Goal: Transaction & Acquisition: Purchase product/service

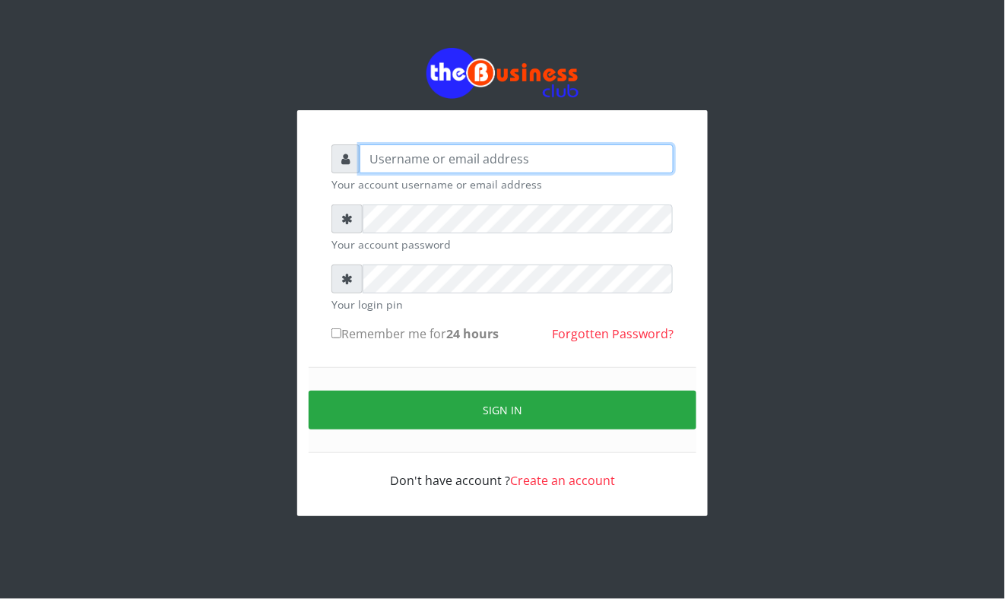
type input "Mavincio"
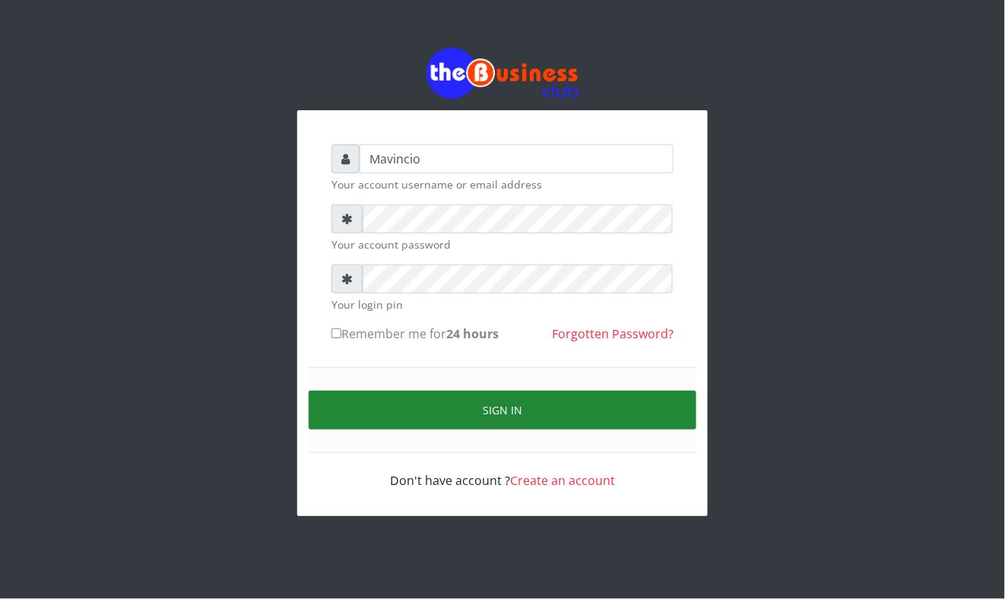
click at [495, 408] on button "Sign in" at bounding box center [503, 410] width 388 height 39
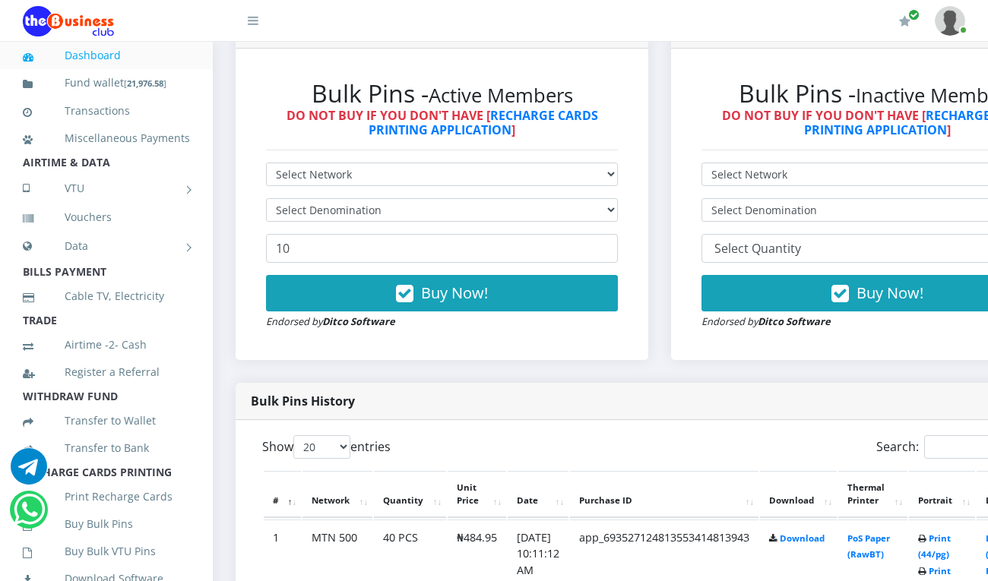
scroll to position [486, 0]
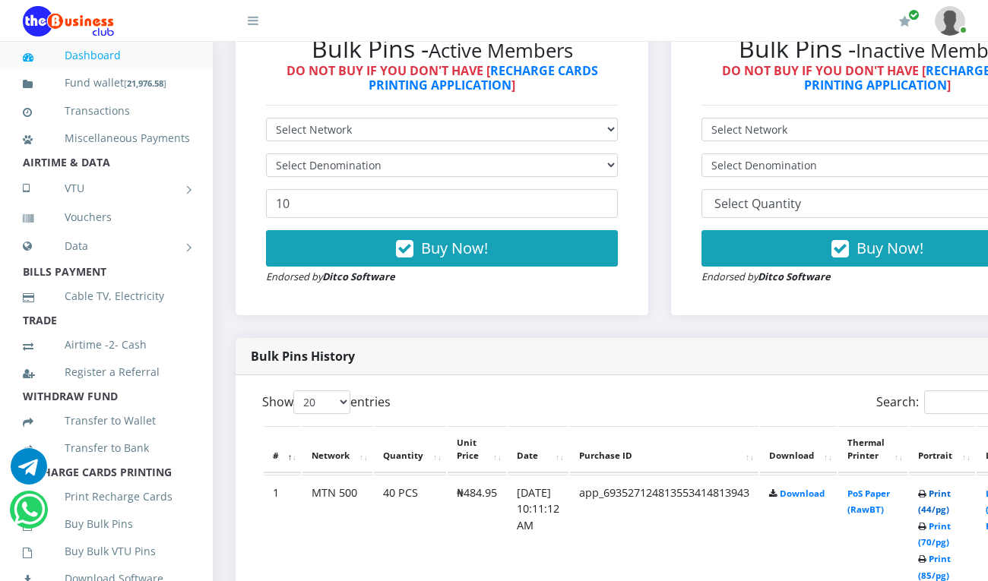
click at [951, 494] on link "Print (44/pg)" at bounding box center [934, 502] width 33 height 28
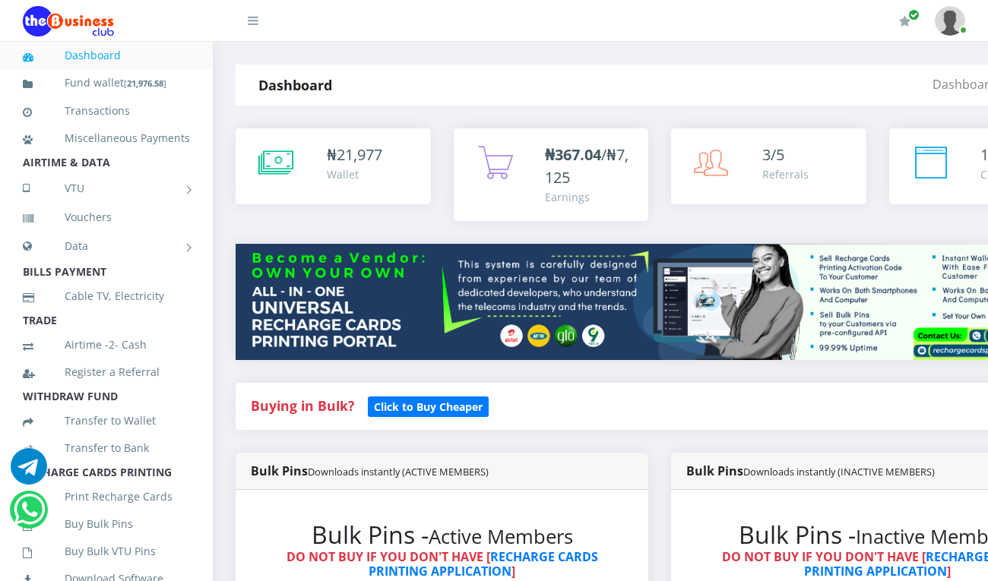
drag, startPoint x: 0, startPoint y: 0, endPoint x: 961, endPoint y: 331, distance: 1016.1
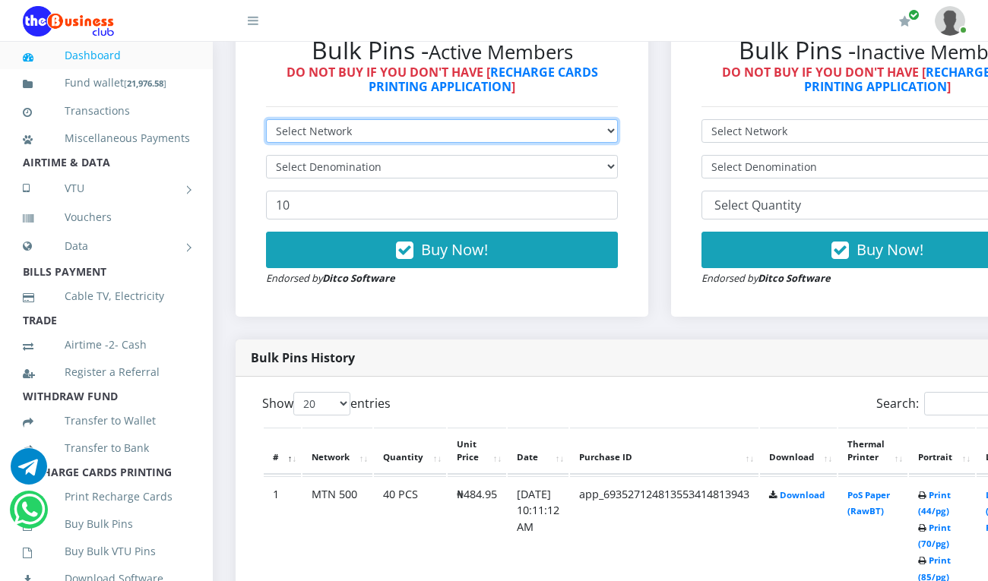
click at [448, 119] on select "Select Network MTN Globacom 9Mobile Airtel" at bounding box center [442, 131] width 352 height 24
select select "MTN"
click at [266, 119] on select "Select Network MTN Globacom 9Mobile Airtel" at bounding box center [442, 131] width 352 height 24
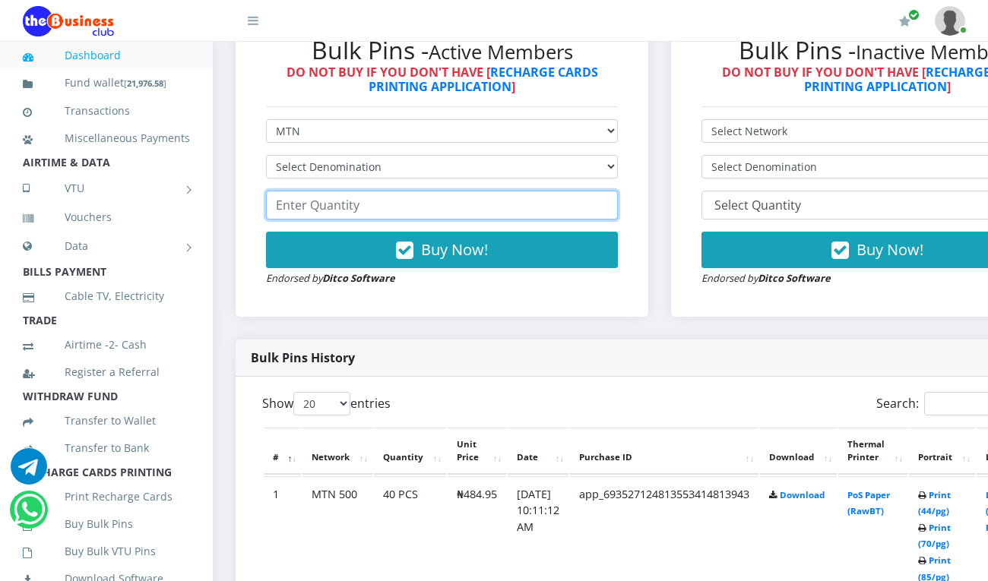
click at [366, 195] on input "number" at bounding box center [442, 205] width 352 height 29
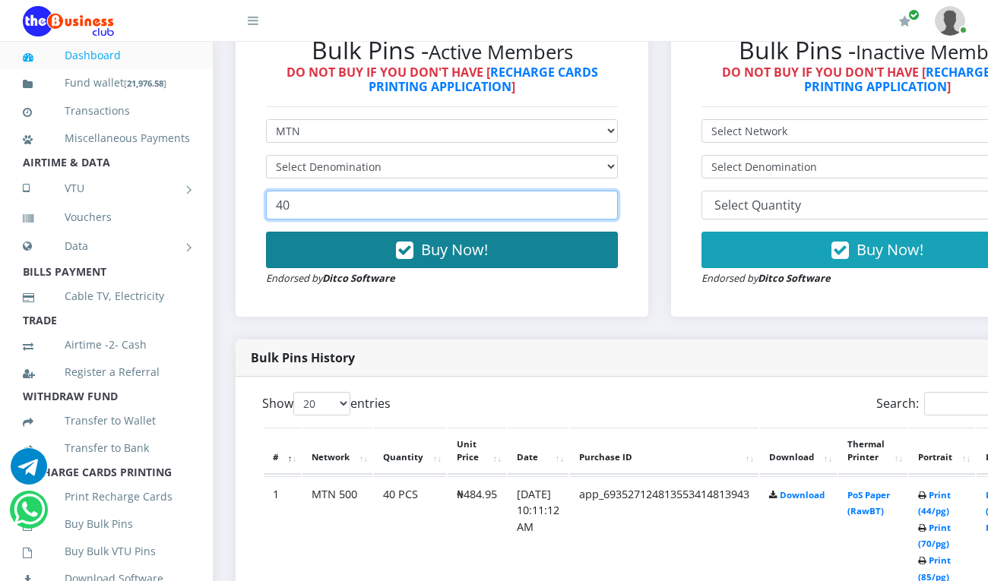
type input "40"
click at [429, 239] on span "Buy Now!" at bounding box center [454, 249] width 67 height 21
click at [448, 239] on span "Buy Now!" at bounding box center [454, 249] width 67 height 21
click at [436, 239] on span "Buy Now!" at bounding box center [454, 249] width 67 height 21
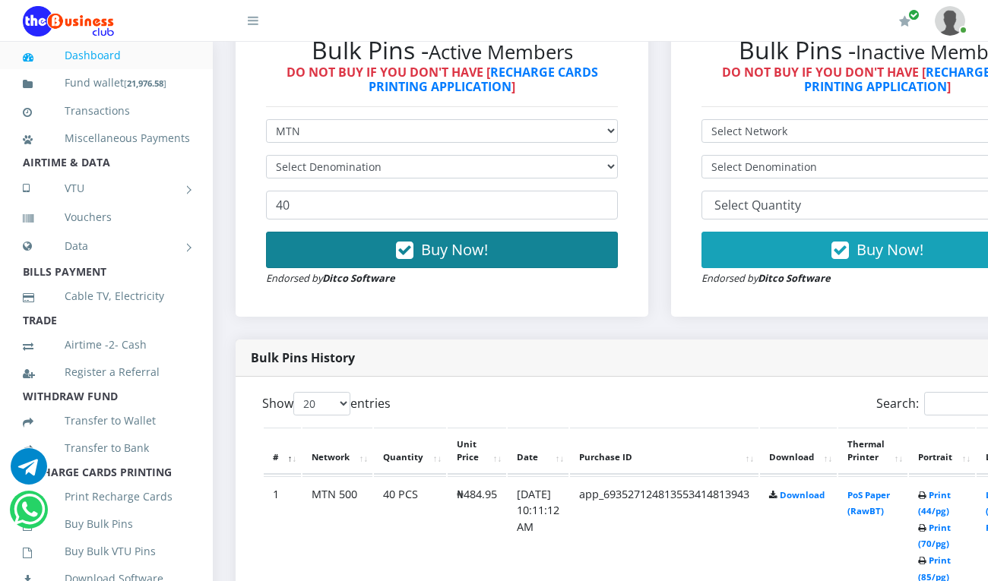
click at [436, 239] on span "Buy Now!" at bounding box center [454, 249] width 67 height 21
click at [411, 243] on icon "button" at bounding box center [404, 250] width 17 height 15
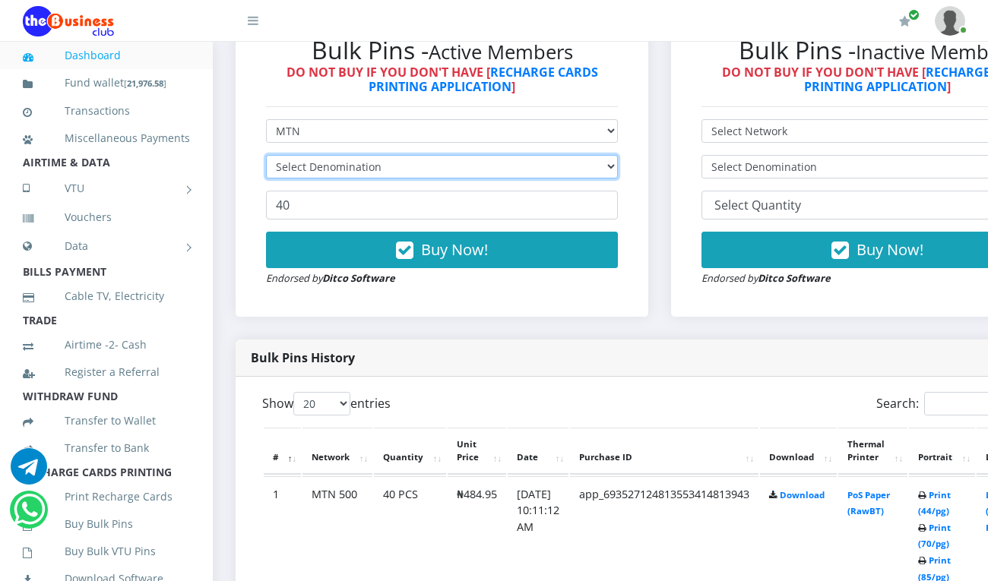
click at [312, 155] on select "Select Denomination MTN NGN100 - ₦96.99 MTN NGN200 - ₦193.98 MTN NGN400 - ₦387.…" at bounding box center [442, 167] width 352 height 24
select select "193.98-200"
click at [266, 155] on select "Select Denomination MTN NGN100 - ₦96.99 MTN NGN200 - ₦193.98 MTN NGN400 - ₦387.…" at bounding box center [442, 167] width 352 height 24
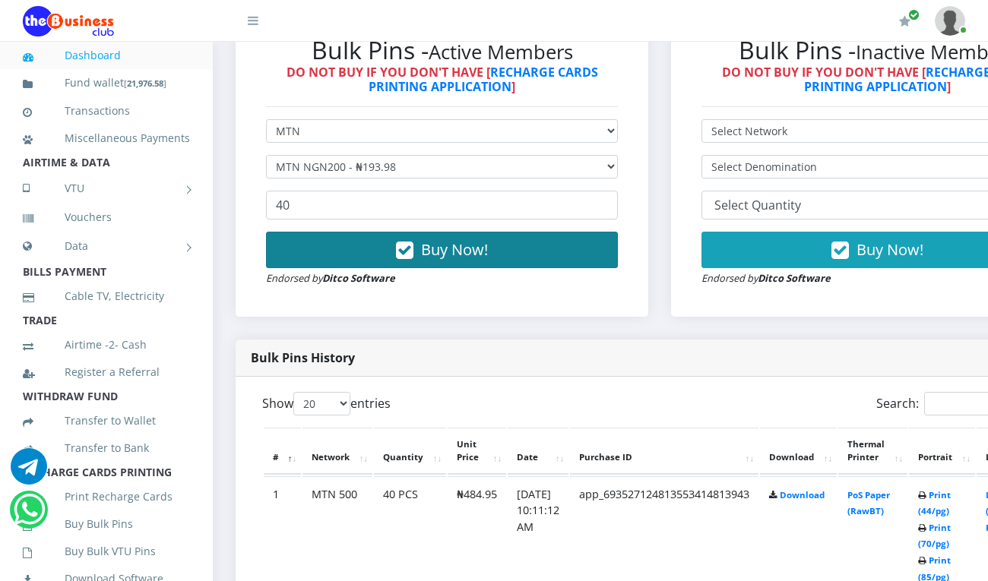
click at [410, 243] on icon "button" at bounding box center [404, 250] width 17 height 15
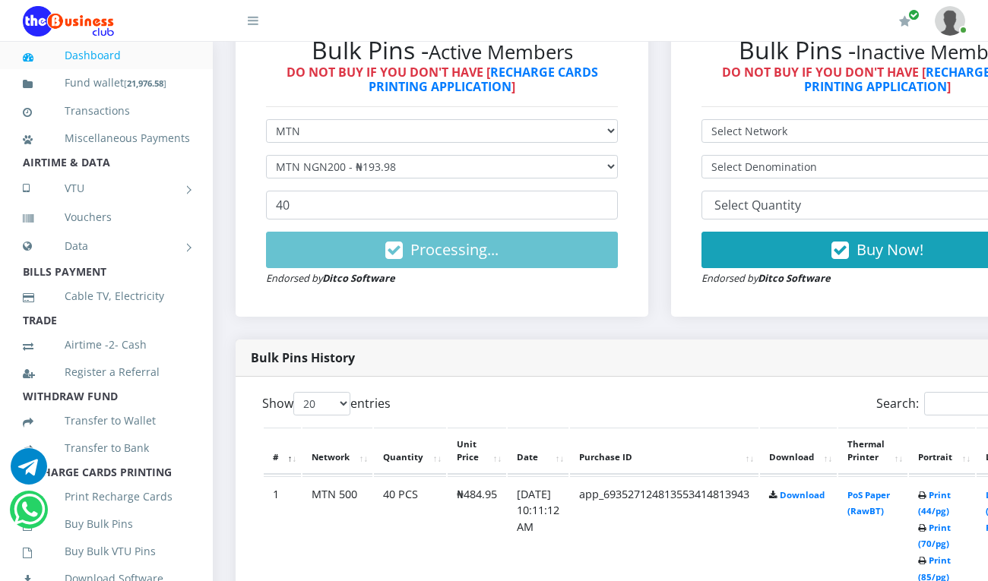
drag, startPoint x: 584, startPoint y: 365, endPoint x: 293, endPoint y: 307, distance: 296.0
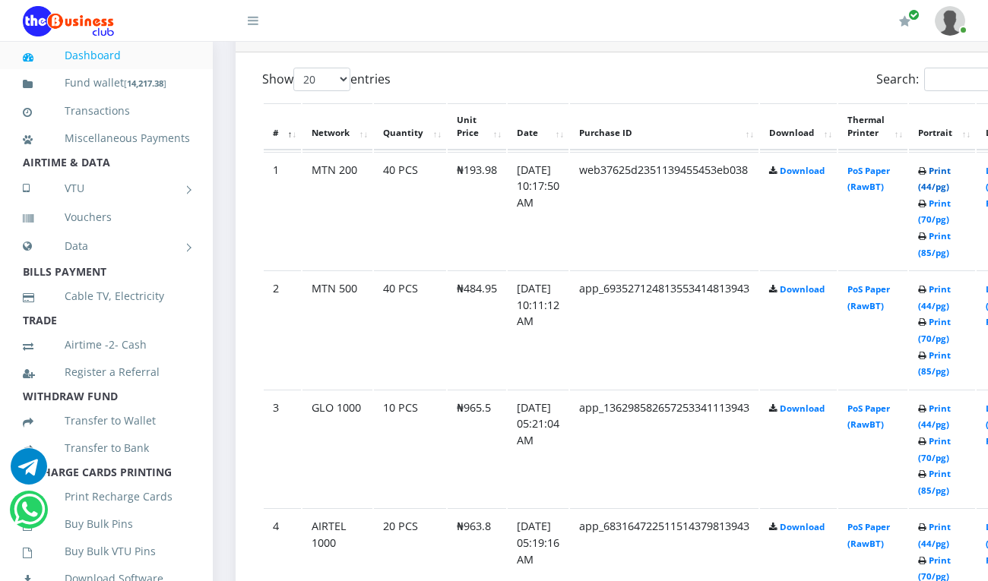
click at [951, 174] on link "Print (44/pg)" at bounding box center [934, 179] width 33 height 28
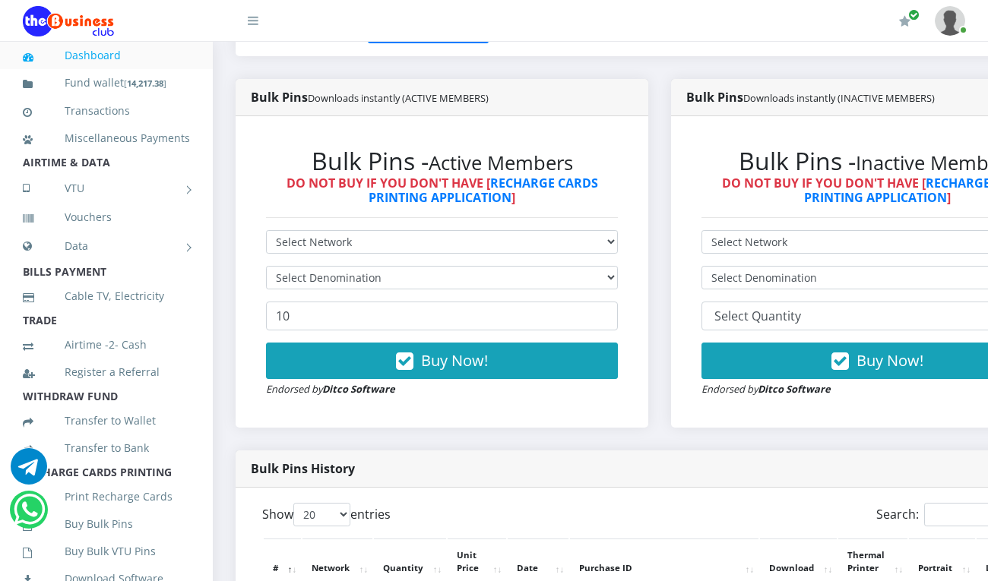
scroll to position [365, 0]
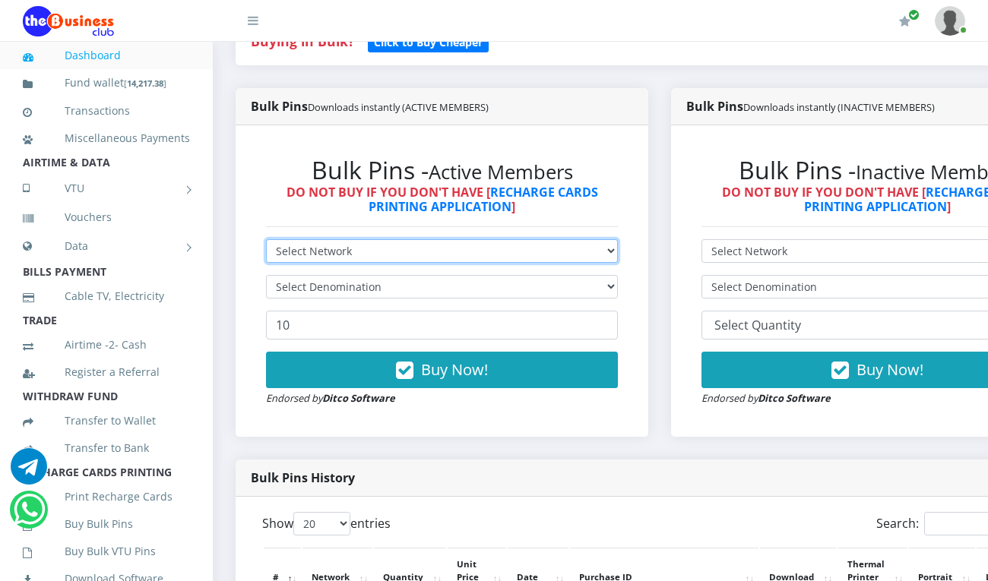
click at [597, 239] on select "Select Network MTN Globacom 9Mobile Airtel" at bounding box center [442, 251] width 352 height 24
select select "Glo"
click at [266, 239] on select "Select Network MTN Globacom 9Mobile Airtel" at bounding box center [442, 251] width 352 height 24
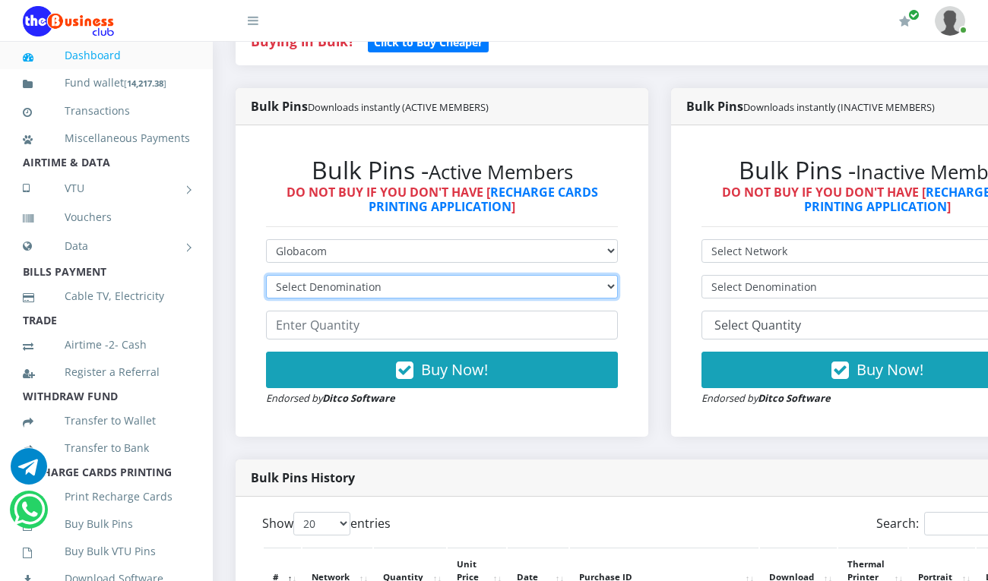
click at [548, 277] on select "Select Denomination Glo NGN100 - ₦96.55 Glo NGN200 - ₦193.10 Glo NGN500 - ₦482.…" at bounding box center [442, 287] width 352 height 24
select select "96.55-100"
click at [266, 275] on select "Select Denomination Glo NGN100 - ₦96.55 Glo NGN200 - ₦193.10 Glo NGN500 - ₦482.…" at bounding box center [442, 287] width 352 height 24
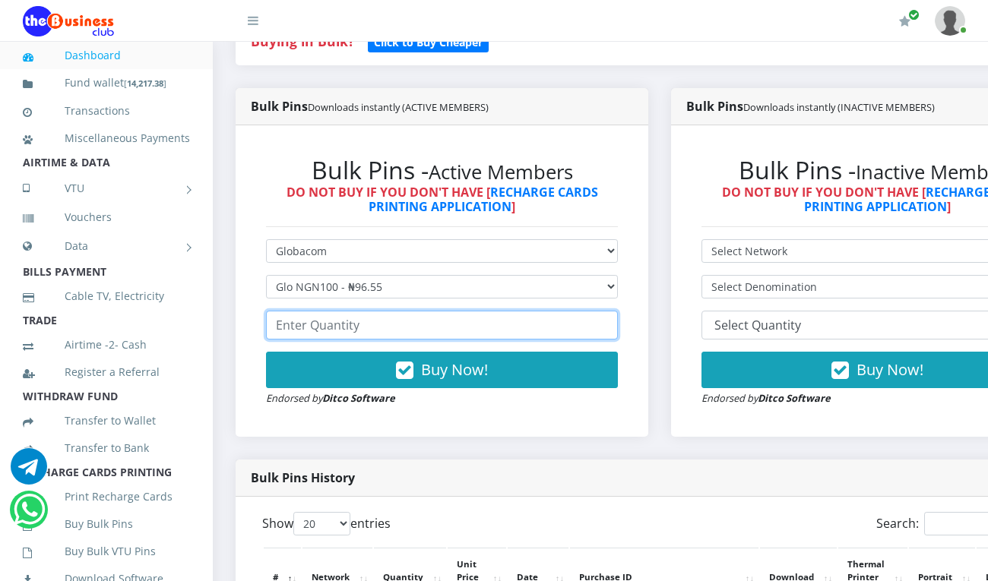
click at [540, 311] on input "number" at bounding box center [442, 325] width 352 height 29
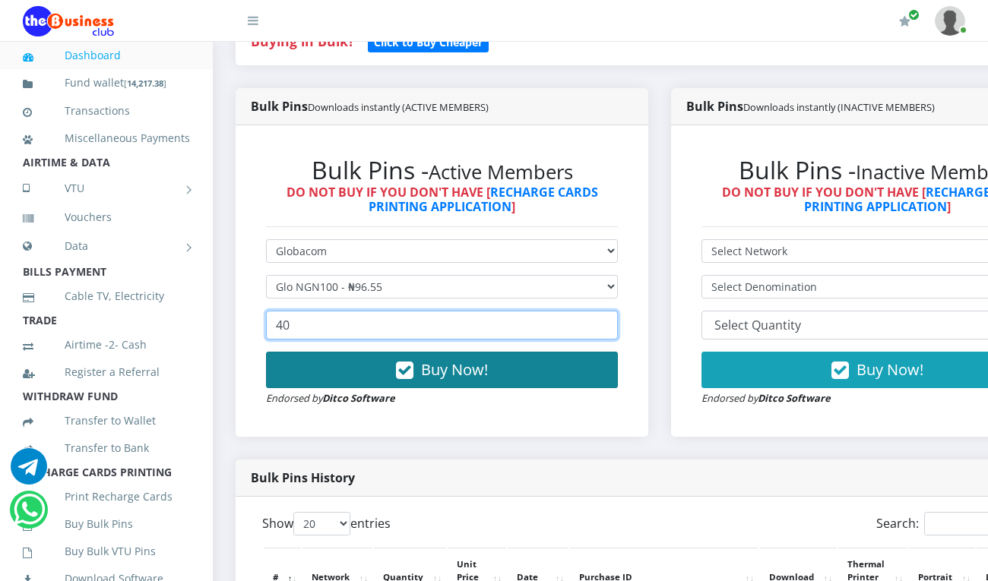
type input "40"
click at [502, 352] on button "Buy Now!" at bounding box center [442, 370] width 352 height 36
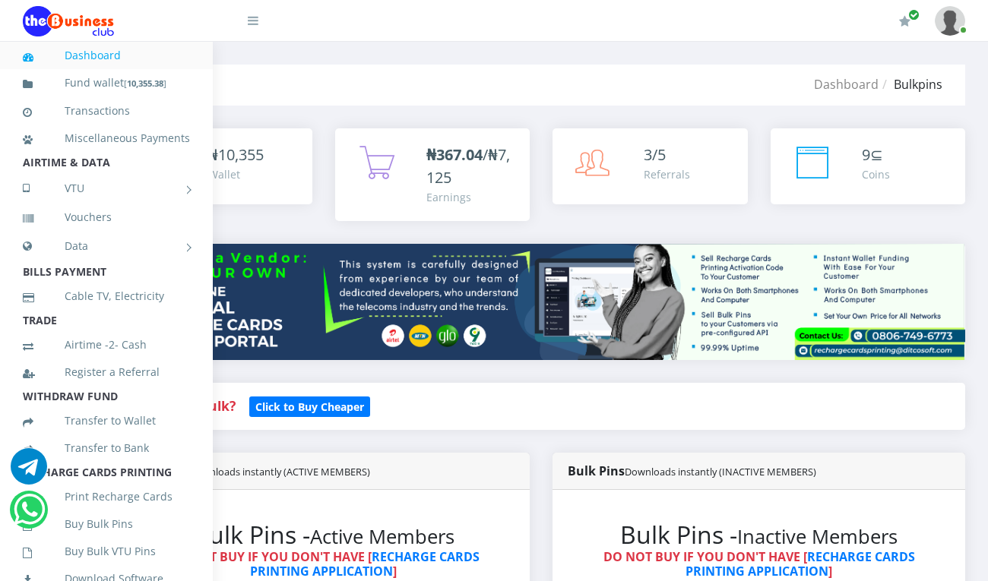
scroll to position [0, 144]
click at [862, 159] on span "9" at bounding box center [866, 154] width 8 height 21
click at [840, 161] on div "9 ⊆ Coins" at bounding box center [868, 167] width 165 height 46
click at [866, 170] on div "Coins" at bounding box center [876, 174] width 28 height 16
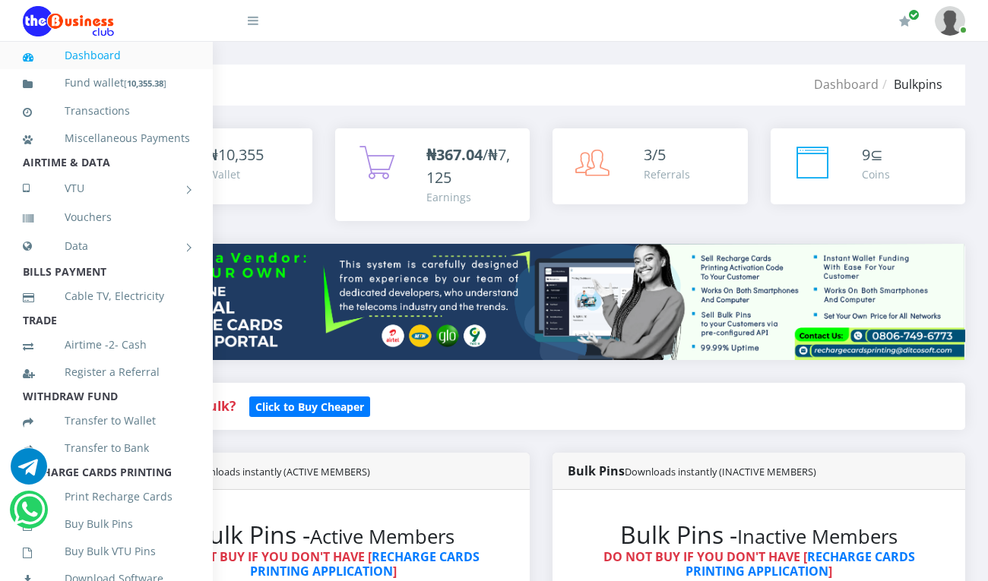
click at [809, 157] on icon at bounding box center [812, 163] width 38 height 38
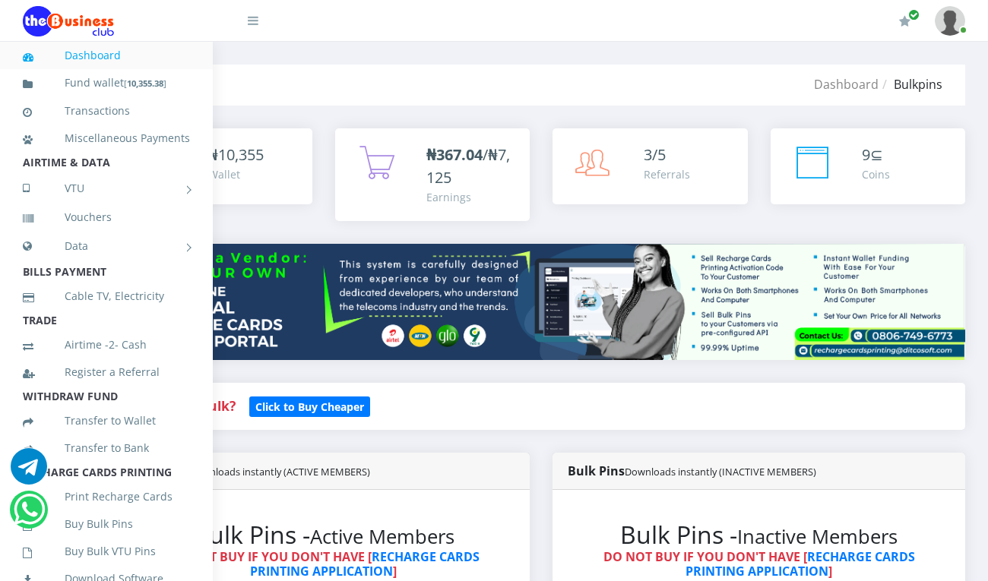
click at [809, 157] on icon at bounding box center [812, 163] width 38 height 38
click at [869, 166] on div "Coins" at bounding box center [876, 174] width 28 height 16
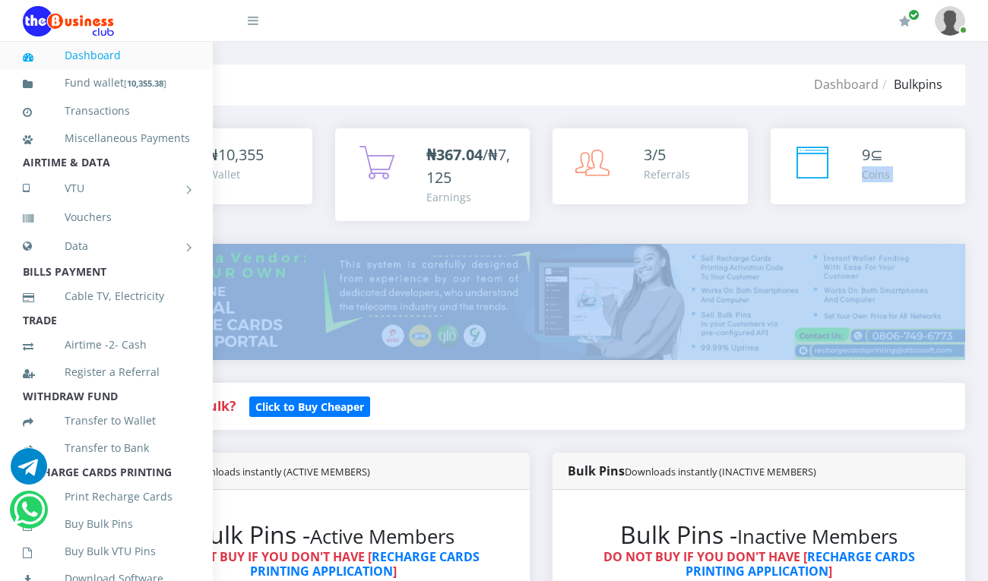
click at [869, 166] on div "Coins" at bounding box center [876, 174] width 28 height 16
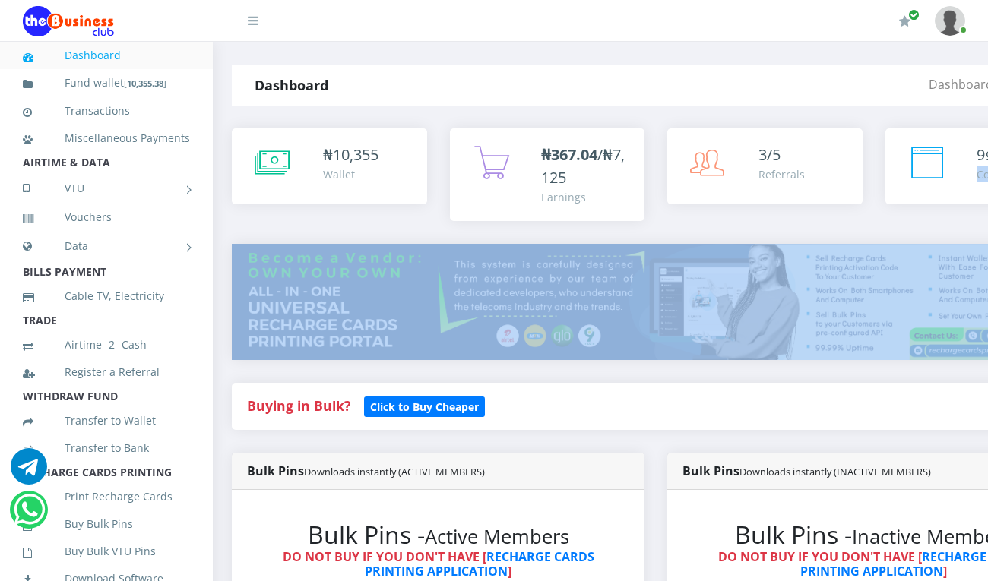
scroll to position [0, 0]
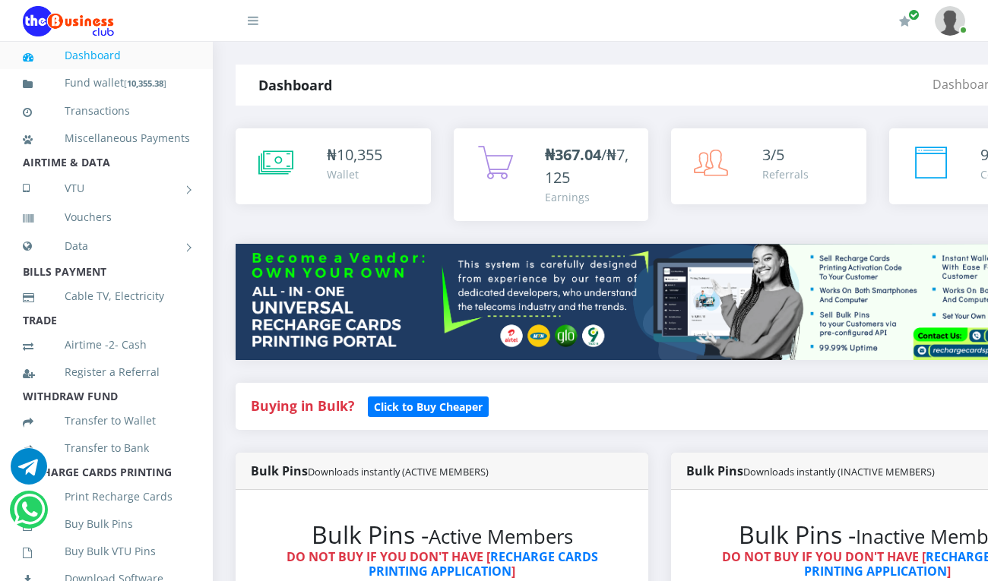
click at [251, 17] on icon at bounding box center [253, 20] width 11 height 12
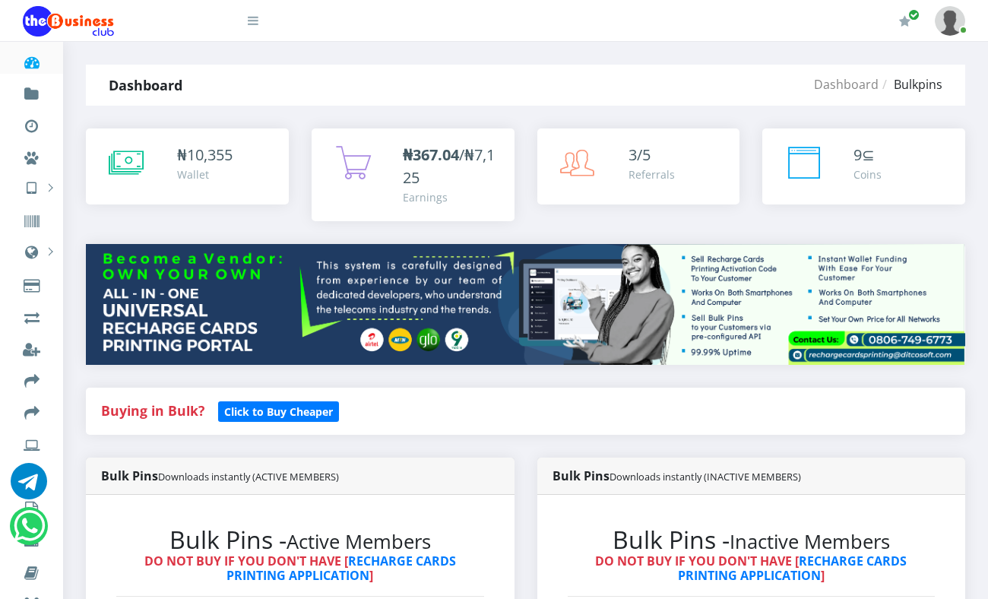
click at [251, 17] on icon at bounding box center [253, 20] width 11 height 12
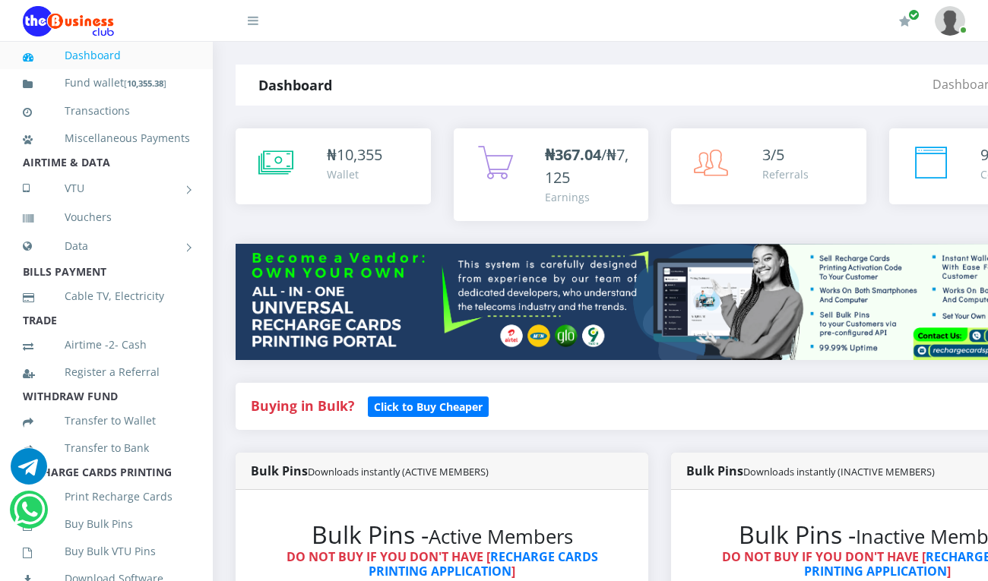
click at [251, 17] on icon at bounding box center [253, 20] width 11 height 12
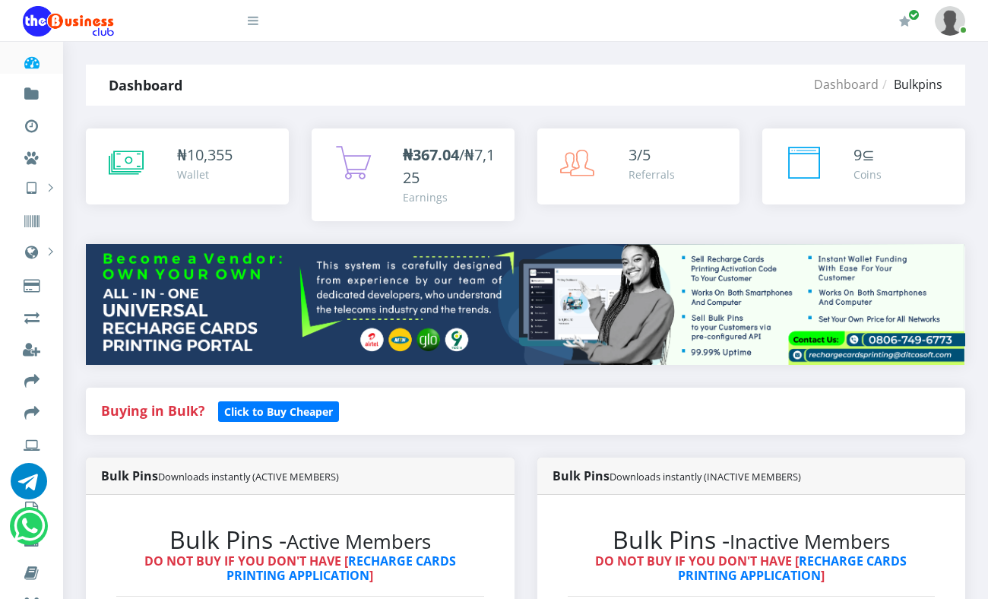
click at [251, 17] on icon at bounding box center [253, 20] width 11 height 12
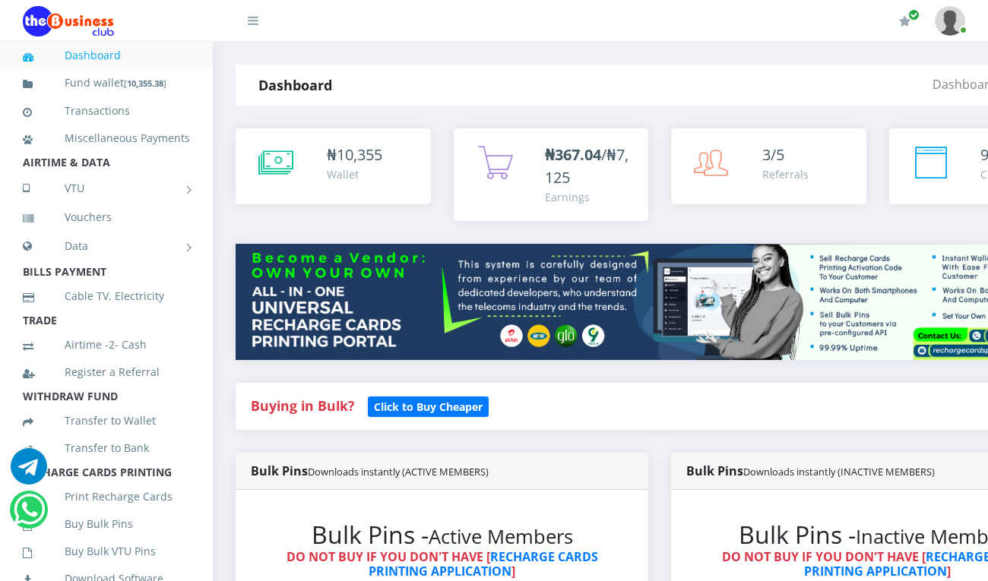
click at [251, 17] on icon at bounding box center [253, 20] width 11 height 12
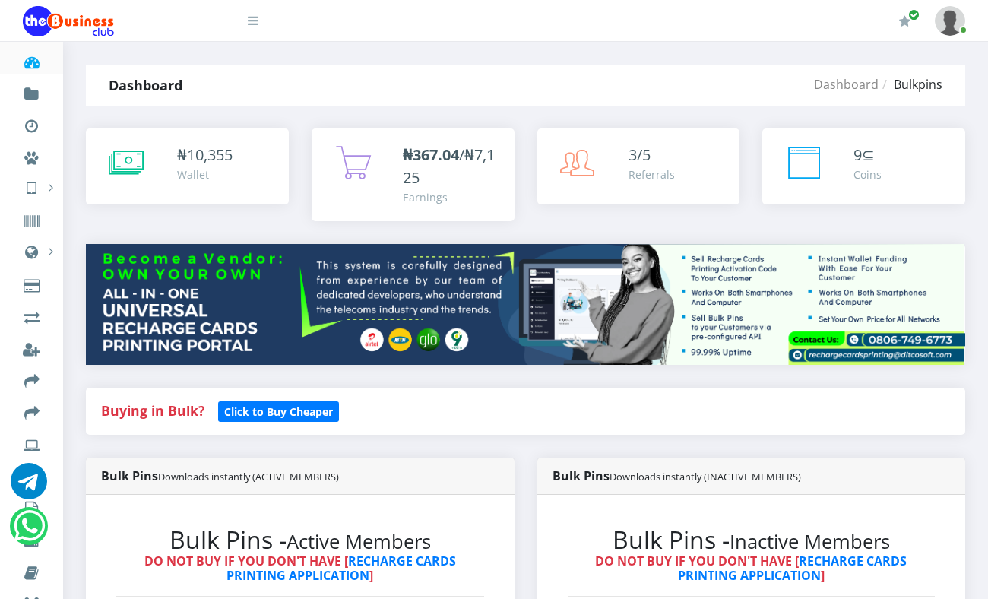
click at [251, 17] on icon at bounding box center [253, 20] width 11 height 12
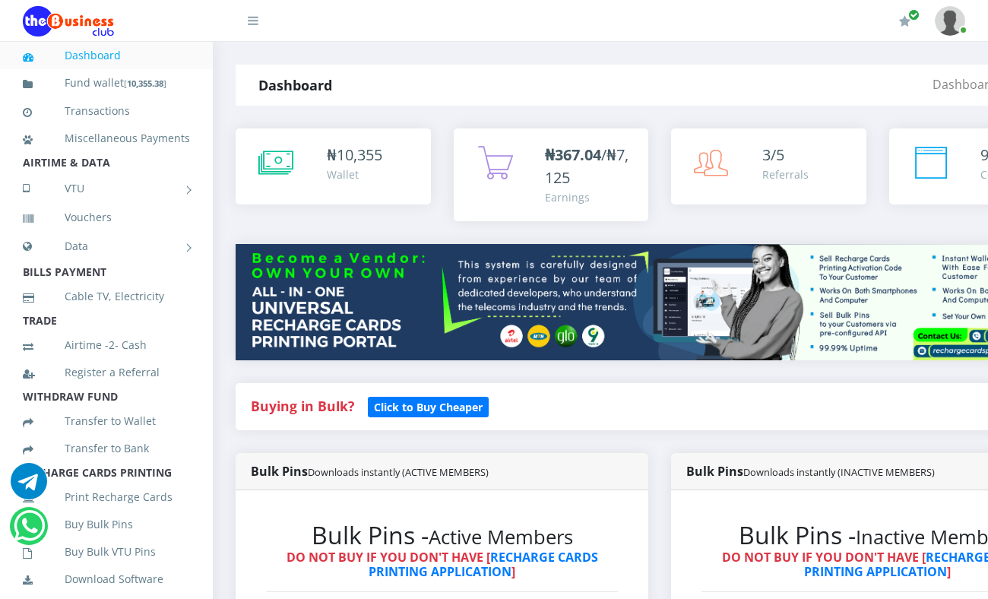
click at [251, 17] on icon at bounding box center [253, 20] width 11 height 12
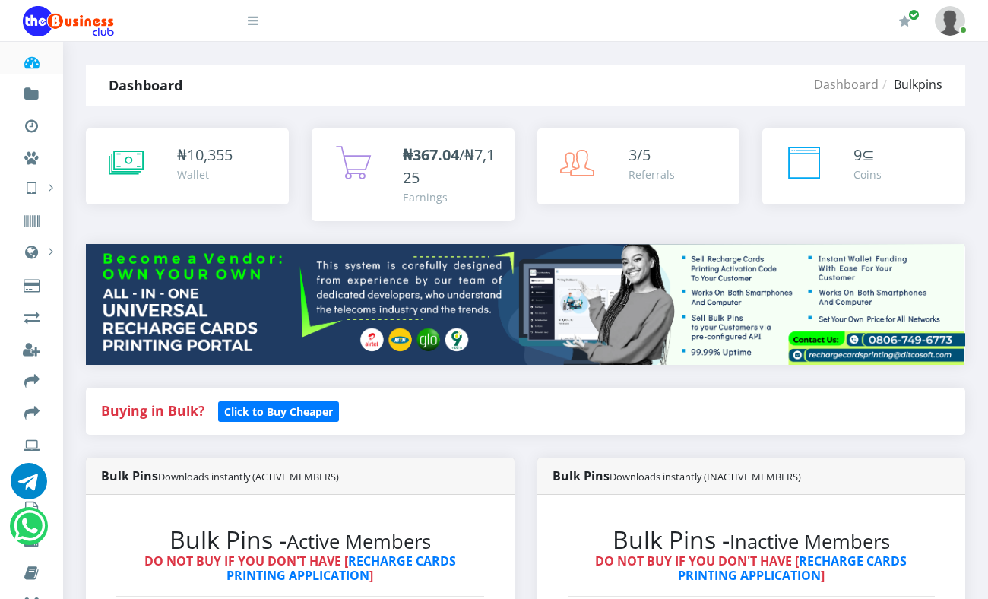
click at [251, 17] on icon at bounding box center [253, 20] width 11 height 12
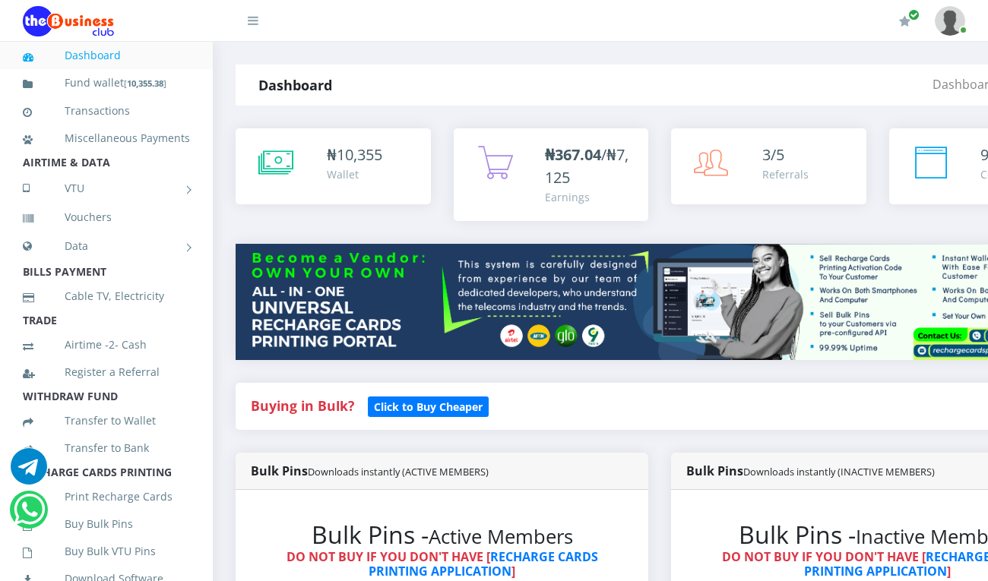
click at [251, 17] on icon at bounding box center [253, 20] width 11 height 12
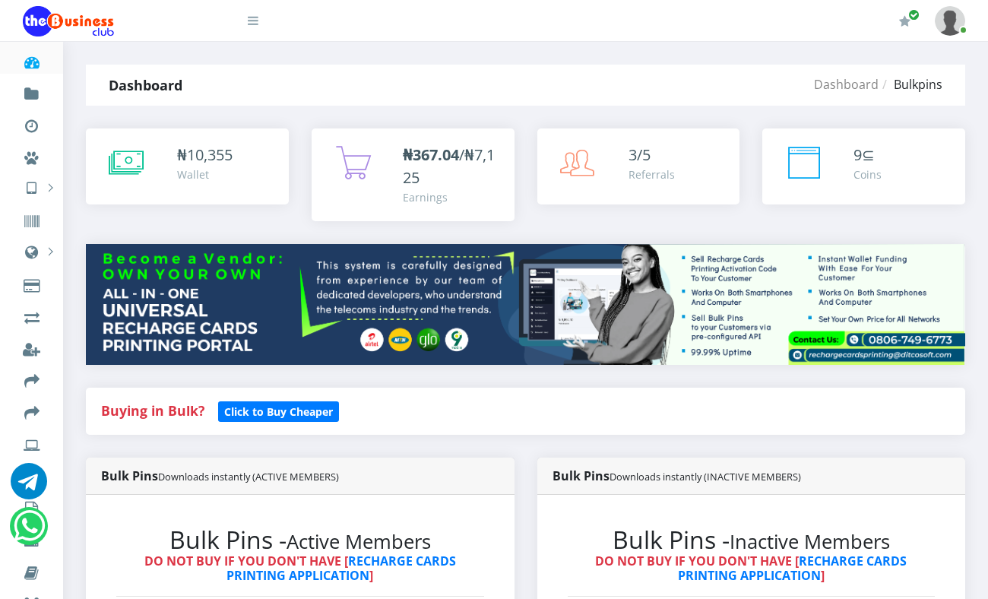
click at [251, 17] on icon at bounding box center [253, 20] width 11 height 12
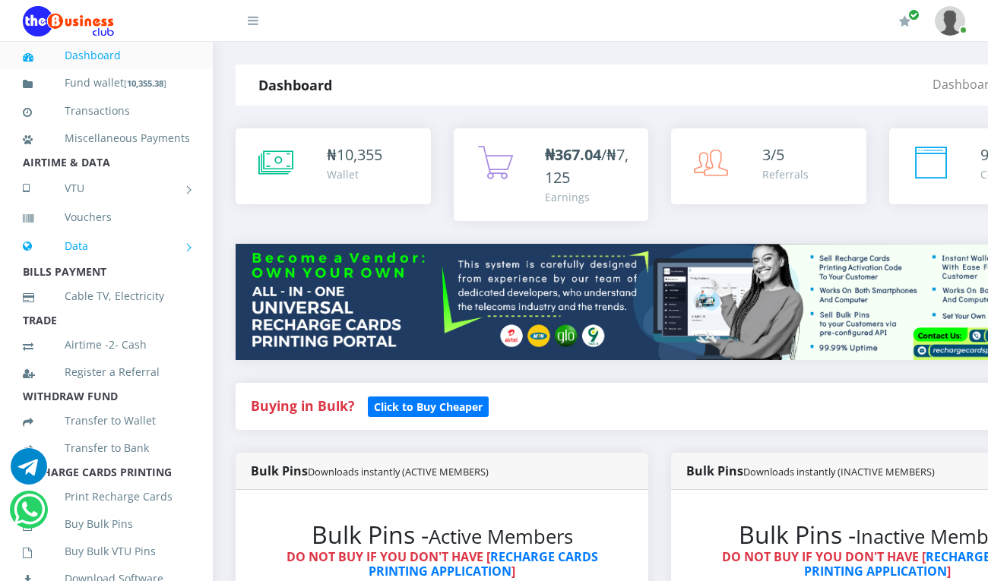
click at [74, 265] on link "Data" at bounding box center [106, 246] width 167 height 38
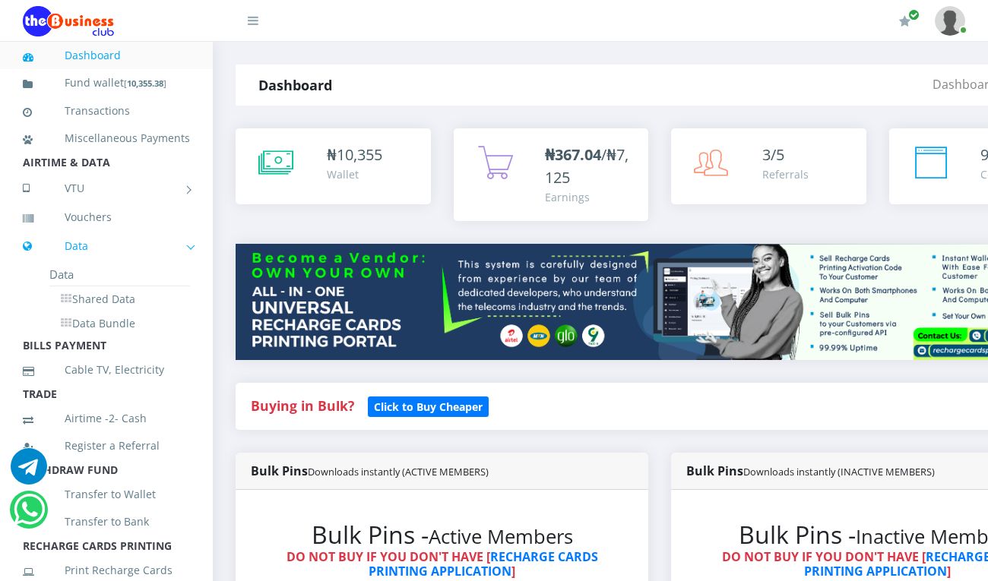
click at [74, 265] on link "Data" at bounding box center [106, 246] width 167 height 38
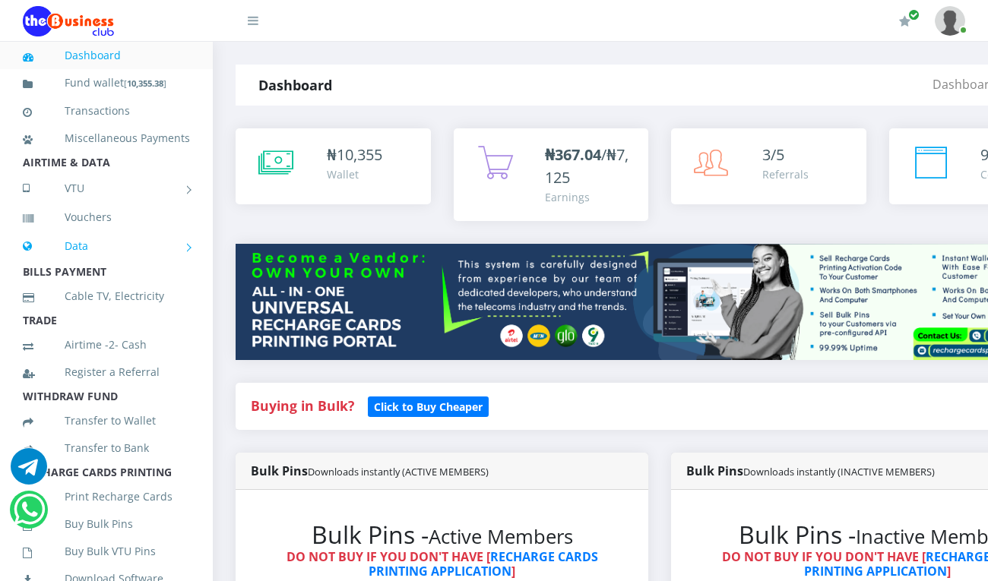
click at [74, 265] on link "Data" at bounding box center [106, 246] width 167 height 38
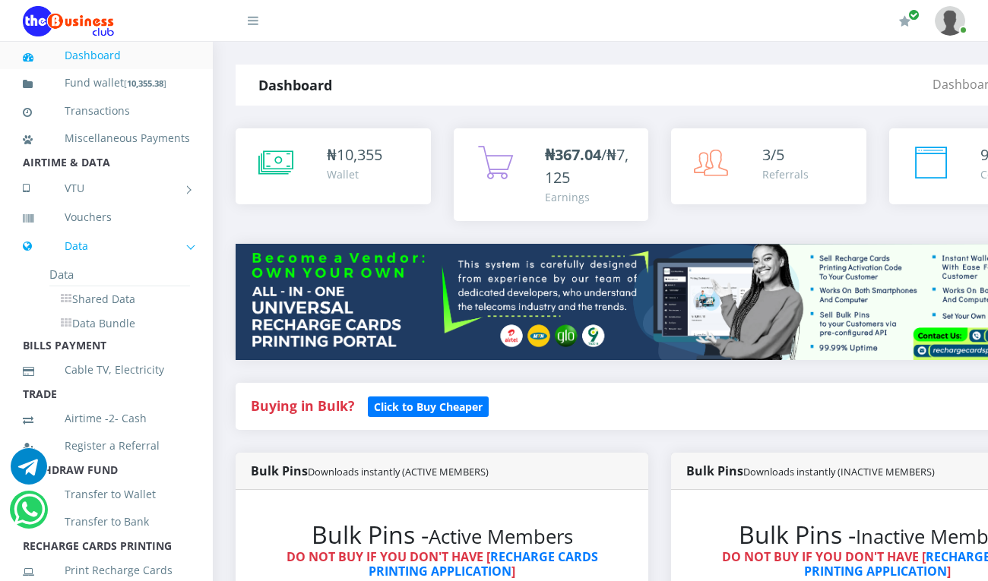
click at [74, 265] on link "Data" at bounding box center [106, 246] width 167 height 38
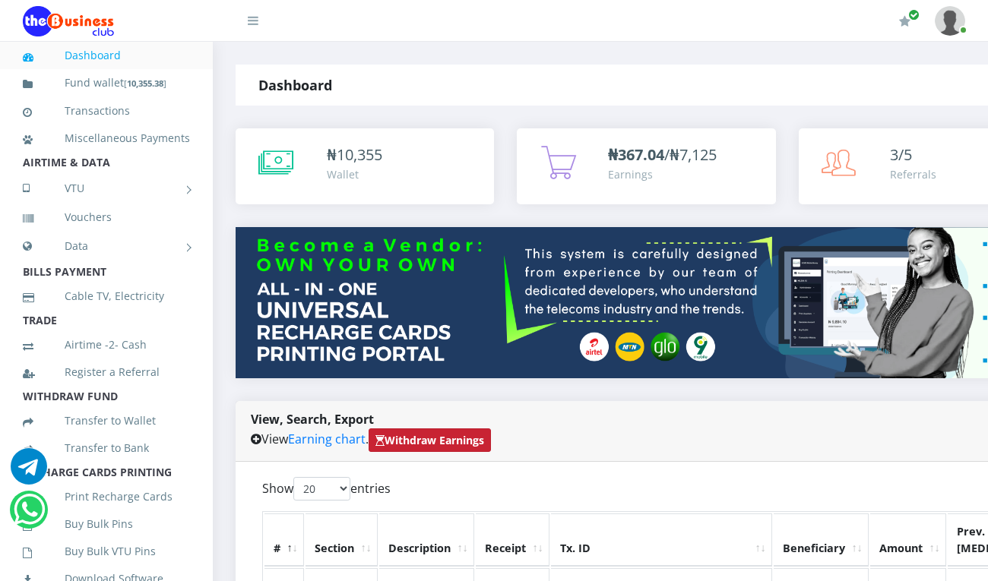
click at [468, 433] on strong "Withdraw Earnings" at bounding box center [429, 440] width 109 height 14
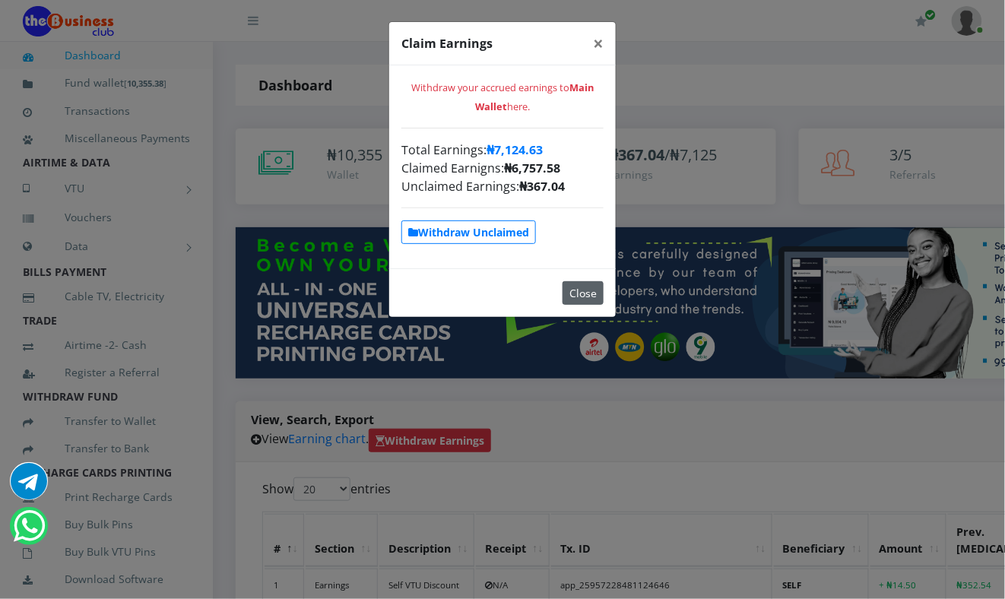
click at [575, 296] on button "Close" at bounding box center [582, 293] width 41 height 24
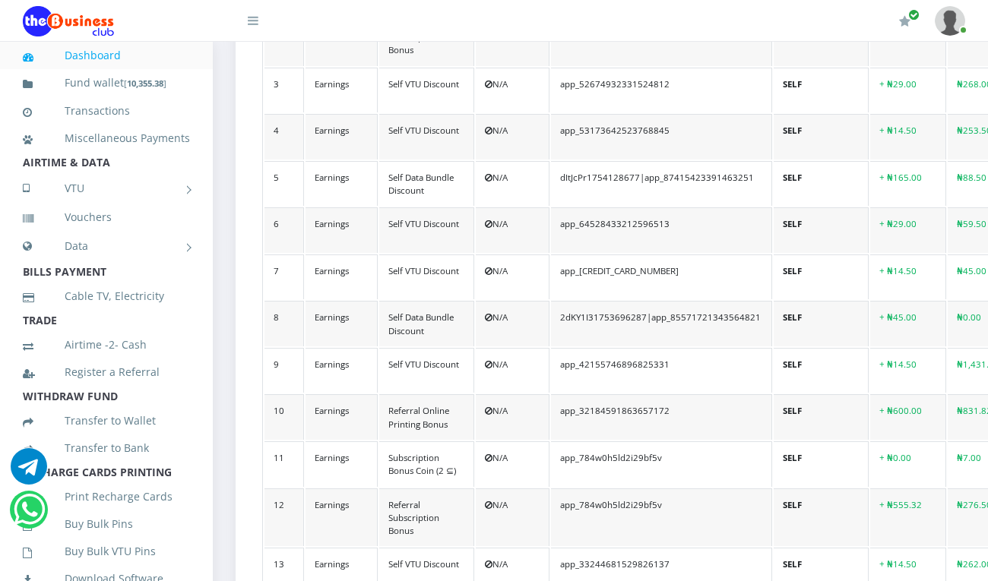
scroll to position [797, 0]
